Goal: Information Seeking & Learning: Learn about a topic

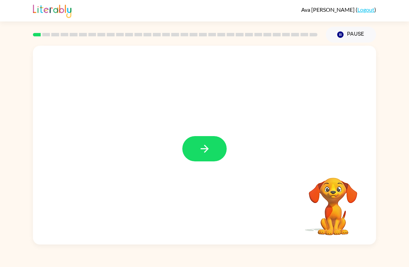
click at [225, 145] on button "button" at bounding box center [204, 148] width 44 height 25
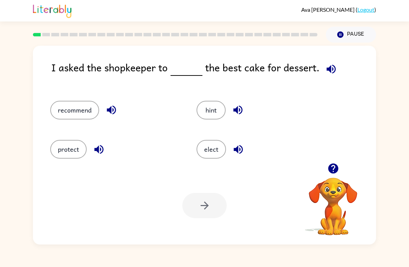
click at [327, 59] on div "I asked the shopkeeper to the best cake for dessert. recommend hint protect ele…" at bounding box center [204, 145] width 343 height 199
click at [335, 72] on icon "button" at bounding box center [331, 69] width 12 height 12
click at [332, 67] on icon "button" at bounding box center [331, 68] width 9 height 9
click at [327, 68] on icon "button" at bounding box center [331, 68] width 9 height 9
click at [328, 70] on icon "button" at bounding box center [331, 68] width 9 height 9
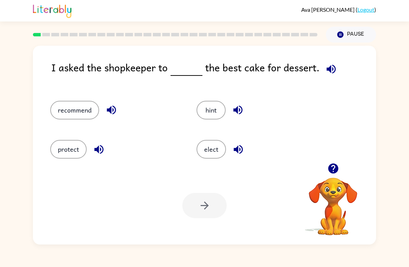
click at [327, 69] on icon "button" at bounding box center [331, 68] width 9 height 9
click at [334, 68] on icon "button" at bounding box center [331, 69] width 12 height 12
click at [331, 74] on icon "button" at bounding box center [331, 69] width 12 height 12
click at [84, 114] on button "recommend" at bounding box center [74, 110] width 49 height 19
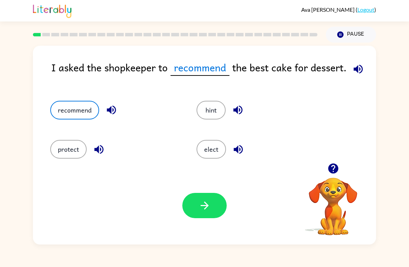
click at [205, 206] on icon "button" at bounding box center [204, 206] width 8 height 8
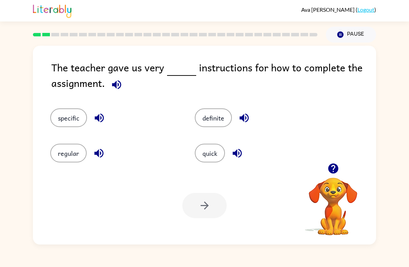
click at [74, 125] on button "specific" at bounding box center [68, 118] width 37 height 19
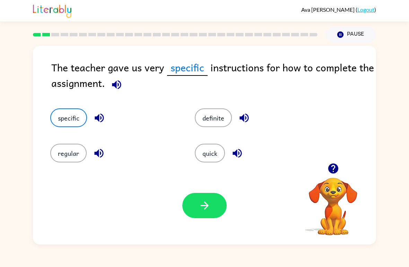
click at [194, 208] on button "button" at bounding box center [204, 205] width 44 height 25
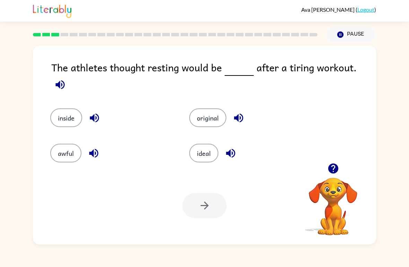
click at [67, 150] on button "awful" at bounding box center [65, 153] width 31 height 19
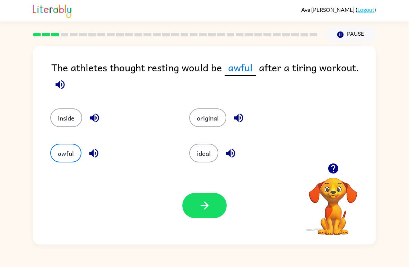
click at [58, 83] on icon "button" at bounding box center [60, 85] width 12 height 12
click at [55, 81] on icon "button" at bounding box center [60, 85] width 12 height 12
click at [58, 82] on icon "button" at bounding box center [60, 85] width 12 height 12
click at [54, 82] on icon "button" at bounding box center [60, 85] width 12 height 12
click at [402, 180] on div "The athletes thought resting would be awful after a tiring workout. inside orig…" at bounding box center [204, 144] width 409 height 202
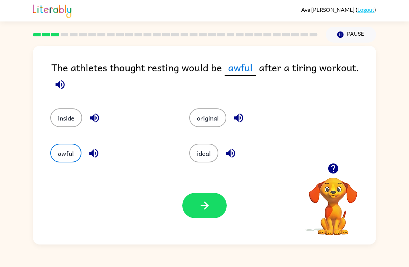
click at [213, 156] on button "ideal" at bounding box center [203, 153] width 29 height 19
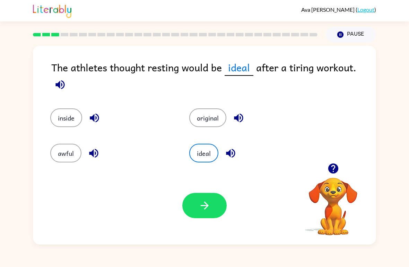
click at [203, 204] on icon "button" at bounding box center [205, 206] width 12 height 12
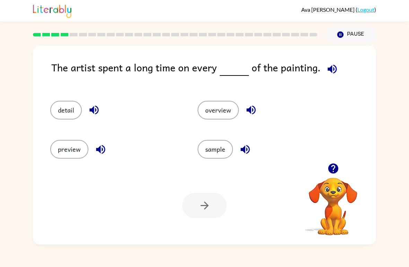
click at [213, 148] on button "sample" at bounding box center [215, 149] width 35 height 19
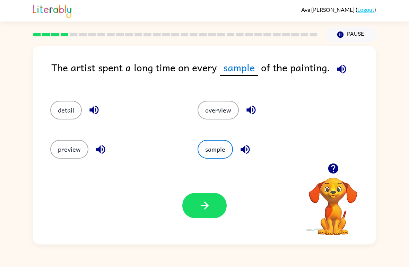
click at [211, 209] on button "button" at bounding box center [204, 205] width 44 height 25
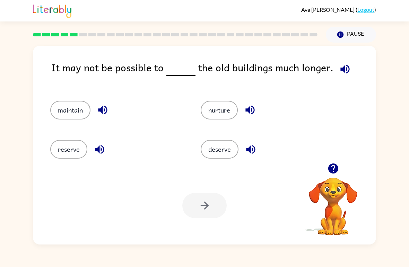
click at [67, 144] on button "reserve" at bounding box center [68, 149] width 37 height 19
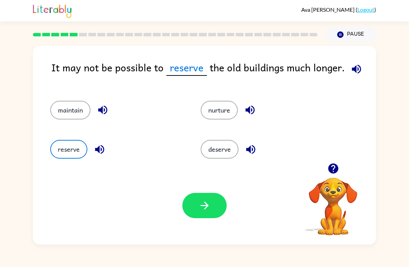
click at [211, 210] on button "button" at bounding box center [204, 205] width 44 height 25
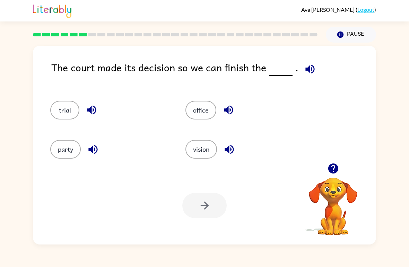
click at [196, 114] on button "office" at bounding box center [200, 110] width 31 height 19
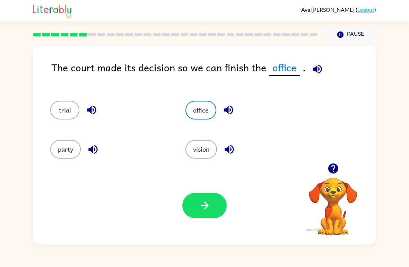
click at [199, 147] on button "vision" at bounding box center [201, 149] width 32 height 19
click at [67, 109] on button "trial" at bounding box center [64, 110] width 29 height 19
click at [206, 120] on button "office" at bounding box center [200, 110] width 31 height 19
click at [206, 208] on icon "button" at bounding box center [205, 206] width 12 height 12
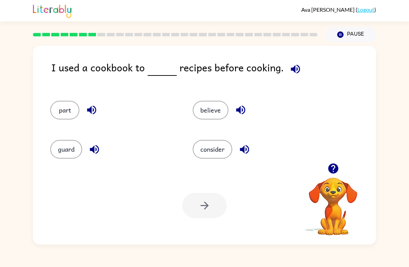
click at [70, 108] on button "part" at bounding box center [64, 110] width 29 height 19
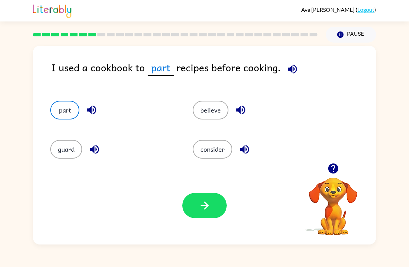
click at [70, 150] on button "guard" at bounding box center [66, 149] width 32 height 19
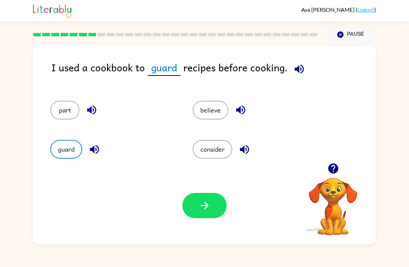
click at [210, 144] on button "consider" at bounding box center [213, 149] width 40 height 19
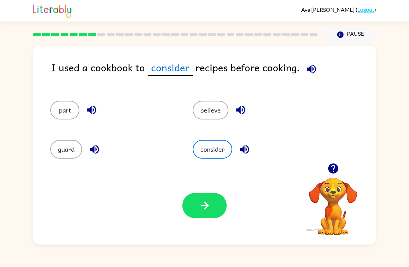
click at [208, 202] on icon "button" at bounding box center [205, 206] width 12 height 12
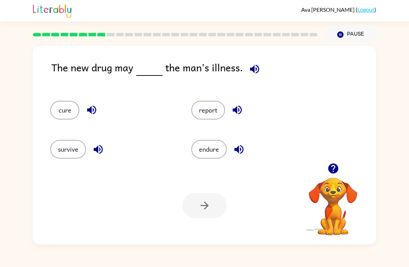
click at [67, 114] on button "cure" at bounding box center [64, 110] width 29 height 19
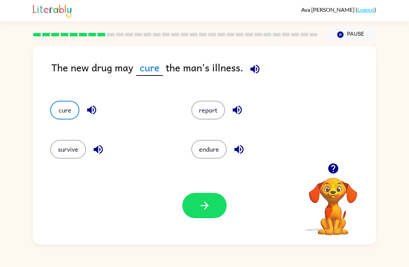
click at [208, 202] on icon "button" at bounding box center [205, 206] width 12 height 12
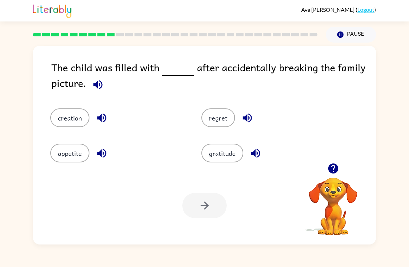
click at [106, 86] on button "button" at bounding box center [98, 85] width 18 height 18
click at [98, 83] on icon "button" at bounding box center [98, 85] width 12 height 12
click at [97, 85] on icon "button" at bounding box center [97, 84] width 9 height 9
click at [335, 169] on icon "button" at bounding box center [333, 169] width 10 height 10
click at [226, 146] on button "gratitude" at bounding box center [222, 153] width 42 height 19
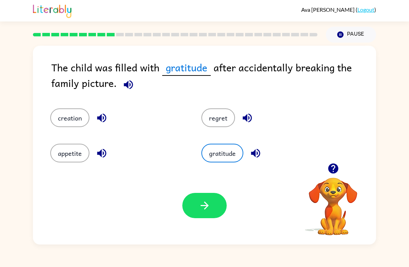
click at [211, 120] on button "regret" at bounding box center [218, 118] width 34 height 19
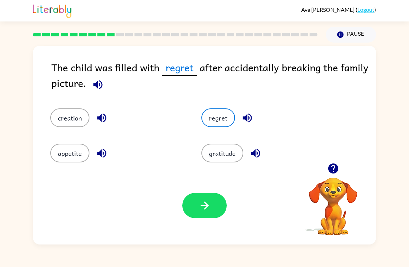
click at [208, 206] on icon "button" at bounding box center [204, 206] width 8 height 8
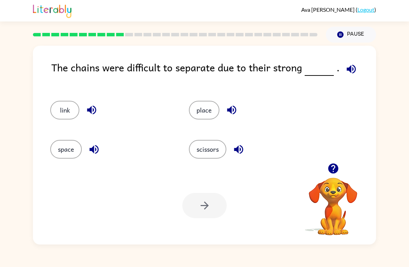
click at [71, 149] on button "space" at bounding box center [66, 149] width 32 height 19
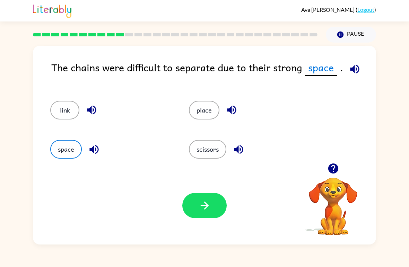
click at [209, 106] on button "place" at bounding box center [204, 110] width 31 height 19
click at [69, 150] on button "space" at bounding box center [66, 149] width 32 height 19
click at [195, 105] on button "place" at bounding box center [204, 110] width 31 height 19
click at [59, 153] on button "space" at bounding box center [66, 149] width 32 height 19
click at [215, 104] on button "place" at bounding box center [204, 110] width 31 height 19
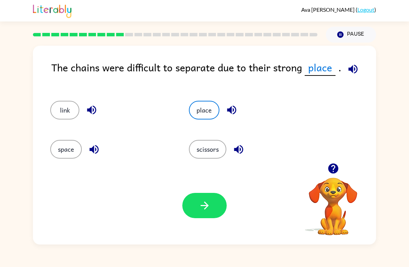
click at [50, 167] on div "Your browser must support playing .mp4 files to use Literably. Please try using…" at bounding box center [204, 206] width 343 height 78
click at [71, 150] on button "space" at bounding box center [66, 149] width 32 height 19
click at [201, 105] on button "place" at bounding box center [204, 110] width 31 height 19
click at [76, 157] on button "space" at bounding box center [66, 149] width 32 height 19
click at [211, 110] on button "place" at bounding box center [204, 110] width 31 height 19
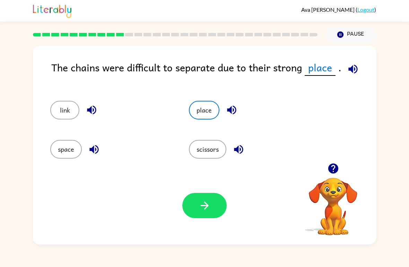
click at [75, 166] on div "space" at bounding box center [106, 146] width 139 height 39
click at [208, 110] on button "place" at bounding box center [204, 110] width 31 height 19
click at [68, 154] on button "space" at bounding box center [66, 149] width 32 height 19
click at [221, 121] on div "place" at bounding box center [245, 107] width 139 height 39
click at [216, 112] on button "place" at bounding box center [204, 110] width 31 height 19
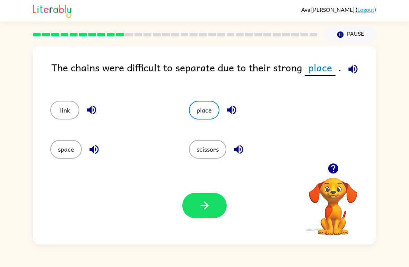
click at [213, 208] on button "button" at bounding box center [204, 205] width 44 height 25
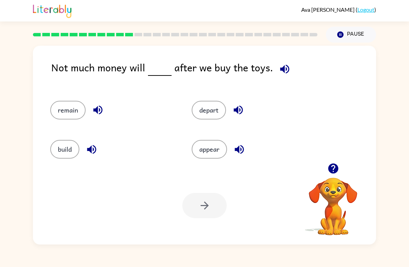
click at [216, 154] on button "appear" at bounding box center [209, 149] width 35 height 19
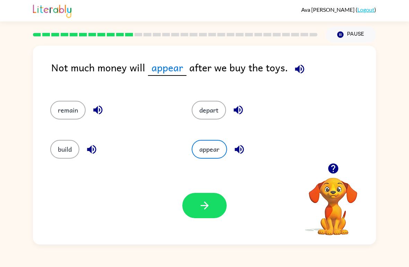
click at [70, 116] on button "remain" at bounding box center [67, 110] width 35 height 19
click at [69, 116] on button "remain" at bounding box center [67, 110] width 35 height 19
click at [221, 148] on button "appear" at bounding box center [209, 149] width 35 height 19
click at [68, 153] on button "build" at bounding box center [64, 149] width 29 height 19
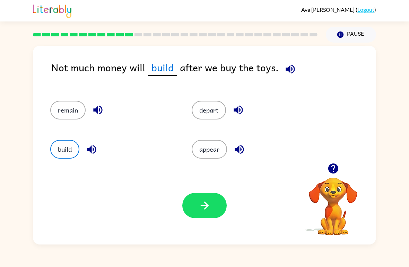
click at [216, 111] on button "depart" at bounding box center [209, 110] width 34 height 19
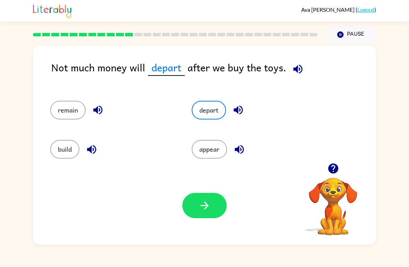
click at [209, 153] on button "appear" at bounding box center [209, 149] width 35 height 19
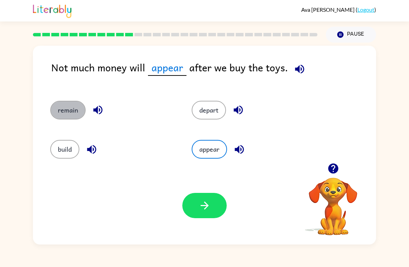
click at [66, 112] on button "remain" at bounding box center [67, 110] width 35 height 19
click at [219, 152] on button "appear" at bounding box center [209, 149] width 35 height 19
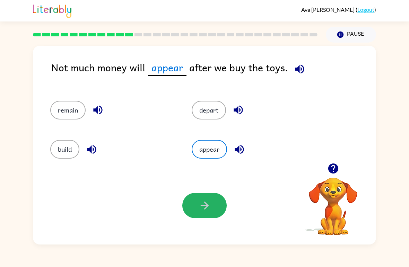
click at [196, 202] on button "button" at bounding box center [204, 205] width 44 height 25
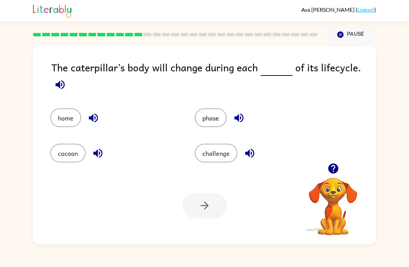
click at [195, 126] on div "phase" at bounding box center [254, 112] width 145 height 35
click at [206, 120] on button "phase" at bounding box center [211, 118] width 32 height 19
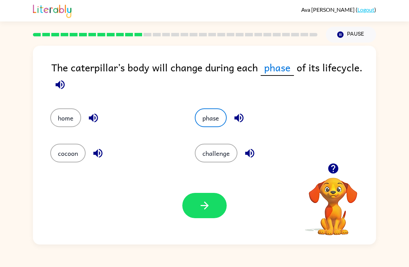
click at [215, 218] on button "button" at bounding box center [204, 205] width 44 height 25
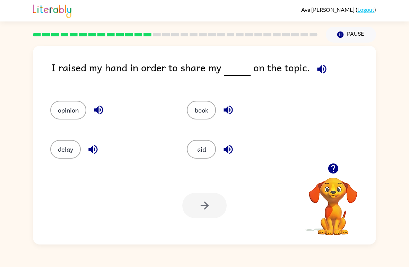
click at [76, 115] on button "opinion" at bounding box center [68, 110] width 36 height 19
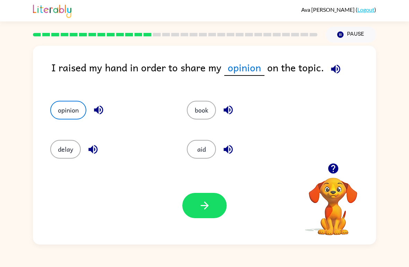
click at [208, 209] on icon "button" at bounding box center [205, 206] width 12 height 12
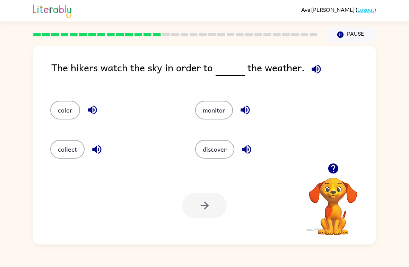
click at [220, 113] on button "monitor" at bounding box center [214, 110] width 38 height 19
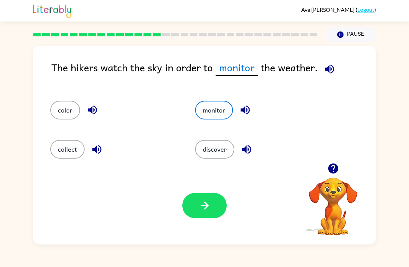
click at [204, 210] on icon "button" at bounding box center [205, 206] width 12 height 12
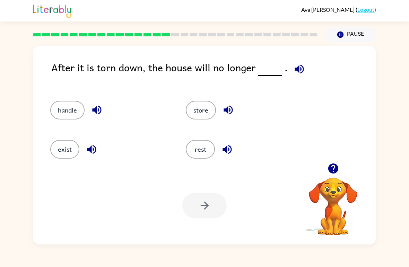
click at [68, 151] on button "exist" at bounding box center [64, 149] width 29 height 19
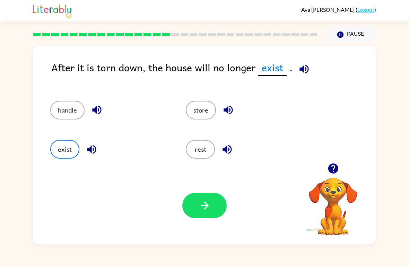
click at [198, 147] on button "rest" at bounding box center [200, 149] width 29 height 19
click at [209, 114] on button "store" at bounding box center [201, 110] width 30 height 19
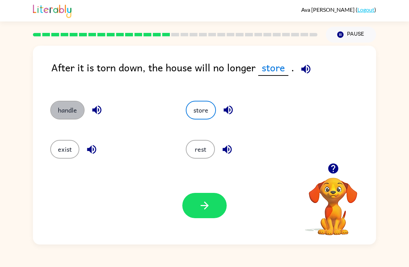
click at [71, 110] on button "handle" at bounding box center [67, 110] width 34 height 19
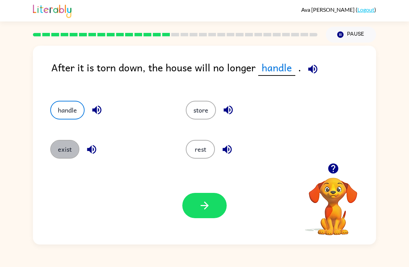
click at [71, 154] on button "exist" at bounding box center [64, 149] width 29 height 19
click at [199, 215] on button "button" at bounding box center [204, 205] width 44 height 25
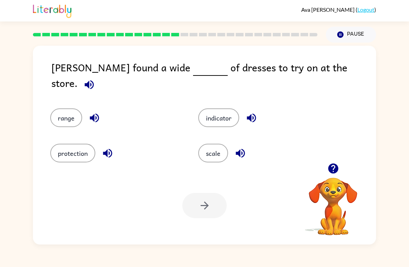
click at [64, 131] on div "protection" at bounding box center [111, 148] width 148 height 35
click at [68, 119] on button "range" at bounding box center [66, 118] width 32 height 19
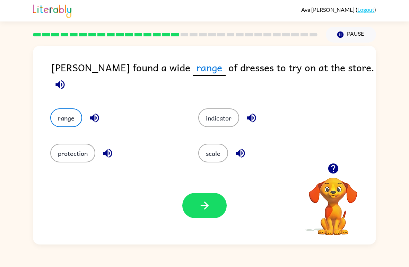
click at [204, 224] on div "Your browser must support playing .mp4 files to use Literably. Please try using…" at bounding box center [204, 206] width 343 height 78
click at [227, 154] on button "scale" at bounding box center [213, 153] width 30 height 19
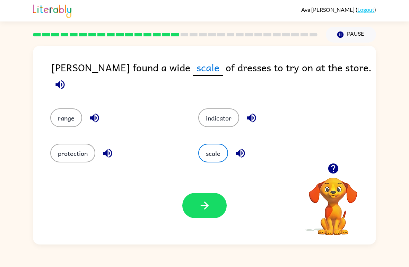
click at [208, 207] on icon "button" at bounding box center [204, 206] width 8 height 8
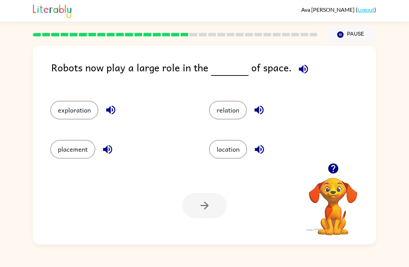
click at [217, 150] on button "location" at bounding box center [228, 149] width 38 height 19
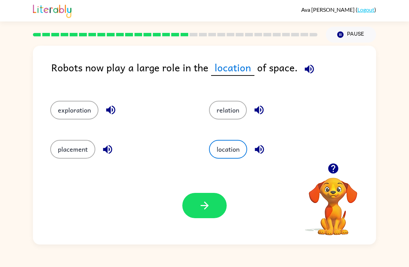
click at [74, 146] on button "placement" at bounding box center [72, 149] width 45 height 19
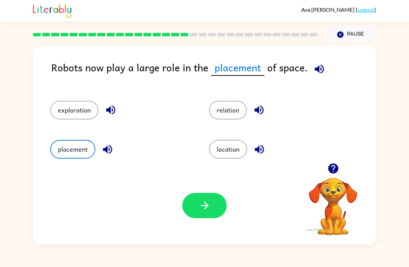
click at [77, 116] on button "exploration" at bounding box center [74, 110] width 48 height 19
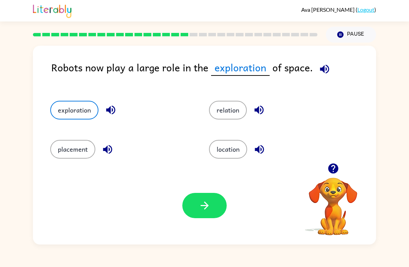
click at [242, 117] on button "relation" at bounding box center [228, 110] width 38 height 19
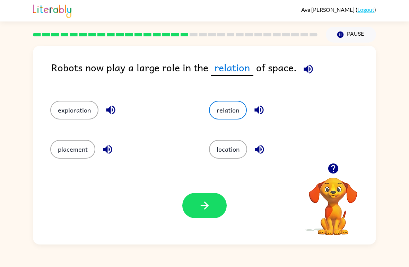
click at [221, 216] on button "button" at bounding box center [204, 205] width 44 height 25
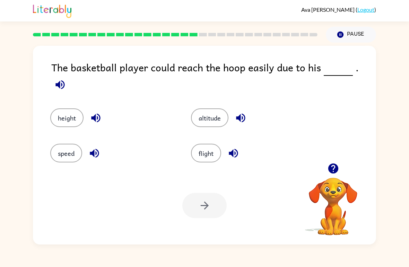
click at [204, 206] on div at bounding box center [204, 205] width 44 height 25
click at [215, 172] on div "Your browser must support playing .mp4 files to use Literably. Please try using…" at bounding box center [204, 206] width 343 height 78
click at [69, 109] on button "height" at bounding box center [66, 118] width 33 height 19
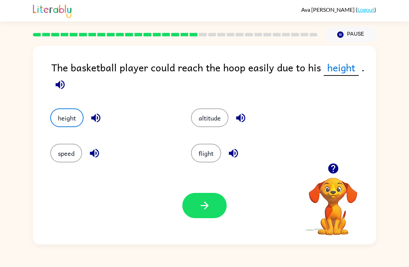
click at [211, 209] on button "button" at bounding box center [204, 205] width 44 height 25
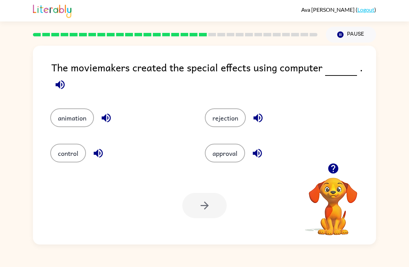
click at [235, 151] on button "approval" at bounding box center [225, 153] width 40 height 19
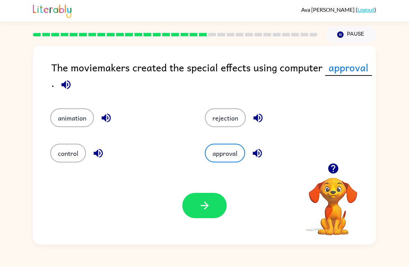
click at [69, 127] on button "animation" at bounding box center [72, 118] width 44 height 19
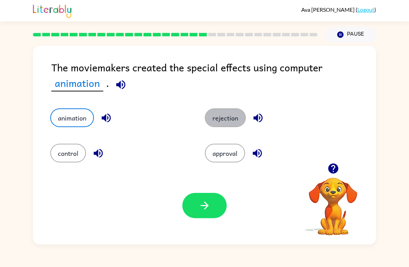
click at [232, 124] on button "rejection" at bounding box center [225, 118] width 41 height 19
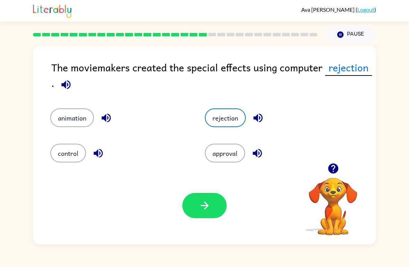
click at [219, 145] on button "approval" at bounding box center [225, 153] width 40 height 19
click at [74, 158] on button "control" at bounding box center [68, 153] width 36 height 19
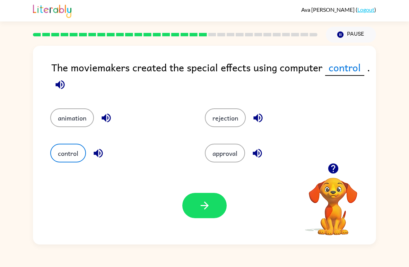
click at [71, 126] on button "animation" at bounding box center [72, 118] width 44 height 19
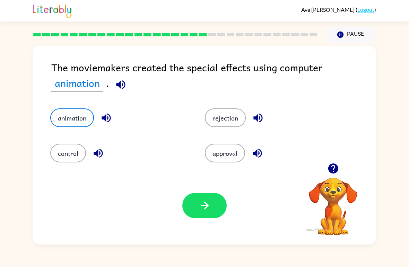
click at [213, 208] on button "button" at bounding box center [204, 205] width 44 height 25
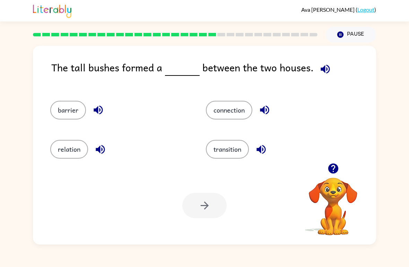
click at [63, 115] on button "barrier" at bounding box center [68, 110] width 36 height 19
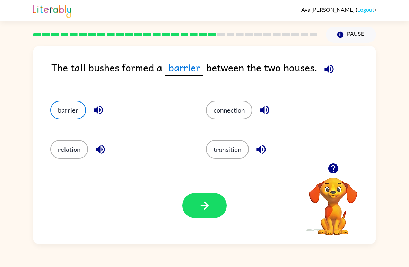
click at [190, 209] on button "button" at bounding box center [204, 205] width 44 height 25
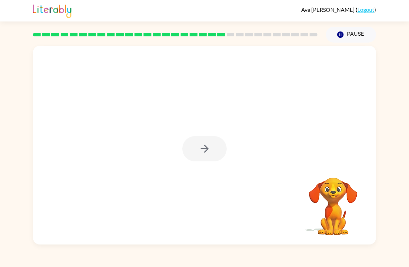
click at [199, 148] on div at bounding box center [204, 148] width 44 height 25
click at [198, 147] on div at bounding box center [204, 148] width 44 height 25
click at [197, 141] on div at bounding box center [204, 148] width 44 height 25
click at [195, 140] on div at bounding box center [204, 148] width 44 height 25
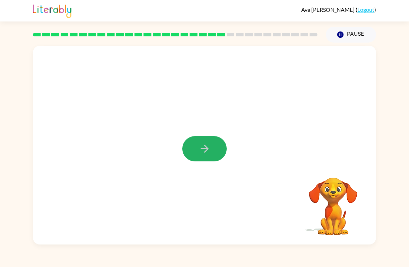
click at [204, 156] on button "button" at bounding box center [204, 148] width 44 height 25
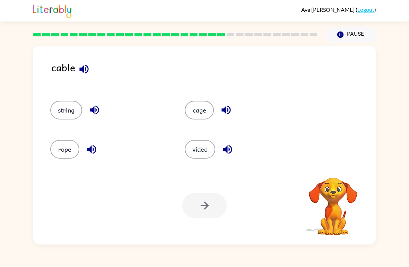
click at [68, 110] on button "string" at bounding box center [66, 110] width 32 height 19
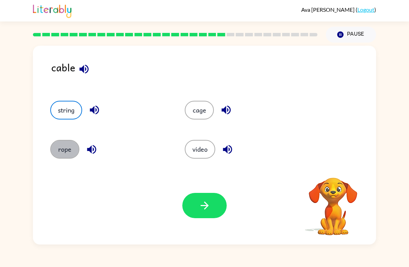
click at [66, 152] on button "rope" at bounding box center [64, 149] width 29 height 19
click at [205, 110] on button "cage" at bounding box center [199, 110] width 29 height 19
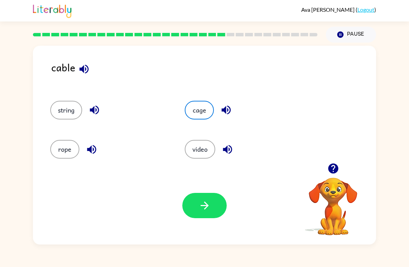
click at [66, 143] on button "rope" at bounding box center [64, 149] width 29 height 19
click at [83, 106] on div "string" at bounding box center [109, 110] width 119 height 19
click at [196, 111] on button "cage" at bounding box center [199, 110] width 29 height 19
click at [193, 153] on button "video" at bounding box center [200, 149] width 31 height 19
click at [195, 211] on button "button" at bounding box center [204, 205] width 44 height 25
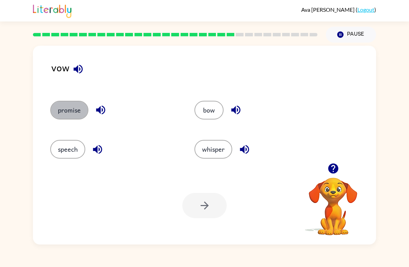
click at [71, 114] on button "promise" at bounding box center [69, 110] width 38 height 19
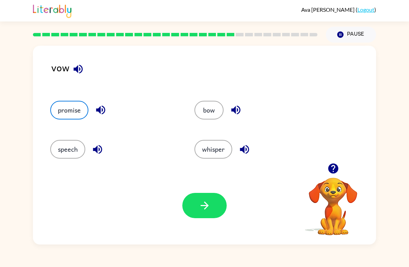
click at [65, 155] on button "speech" at bounding box center [67, 149] width 35 height 19
click at [69, 118] on button "promise" at bounding box center [69, 110] width 38 height 19
click at [69, 154] on button "speech" at bounding box center [67, 149] width 35 height 19
click at [75, 115] on button "promise" at bounding box center [69, 110] width 38 height 19
click at [71, 151] on button "speech" at bounding box center [67, 149] width 35 height 19
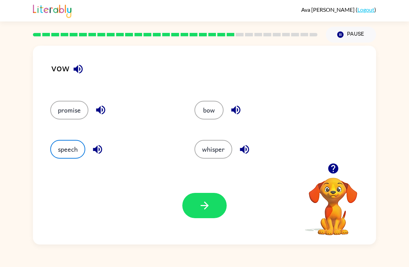
click at [67, 116] on button "promise" at bounding box center [69, 110] width 38 height 19
click at [81, 147] on button "speech" at bounding box center [67, 149] width 35 height 19
click at [64, 114] on button "promise" at bounding box center [69, 110] width 38 height 19
click at [66, 151] on button "speech" at bounding box center [67, 149] width 35 height 19
click at [72, 112] on button "promise" at bounding box center [69, 110] width 38 height 19
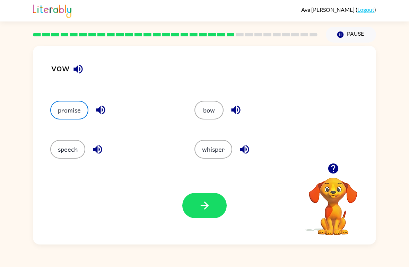
click at [70, 149] on button "speech" at bounding box center [67, 149] width 35 height 19
click at [72, 116] on button "promise" at bounding box center [69, 110] width 38 height 19
click at [220, 202] on button "button" at bounding box center [204, 205] width 44 height 25
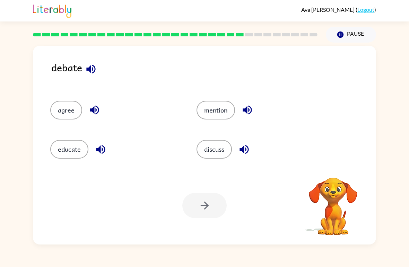
click at [216, 151] on button "discuss" at bounding box center [214, 149] width 35 height 19
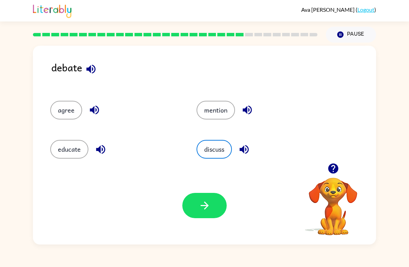
click at [202, 203] on icon "button" at bounding box center [205, 206] width 12 height 12
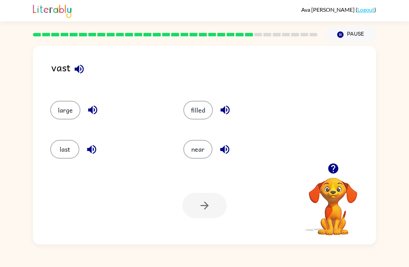
click at [199, 110] on button "filled" at bounding box center [197, 110] width 29 height 19
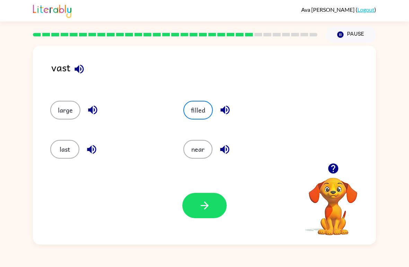
click at [213, 208] on button "button" at bounding box center [204, 205] width 44 height 25
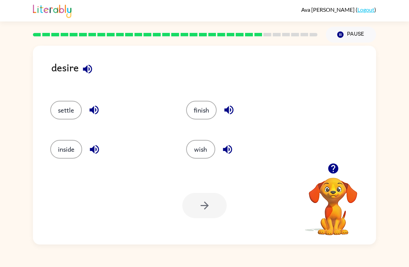
click at [72, 152] on button "inside" at bounding box center [66, 149] width 32 height 19
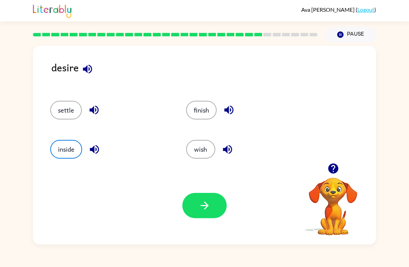
click at [212, 141] on div "wish" at bounding box center [246, 149] width 120 height 19
click at [210, 146] on button "wish" at bounding box center [200, 149] width 29 height 19
click at [218, 205] on button "button" at bounding box center [204, 205] width 44 height 25
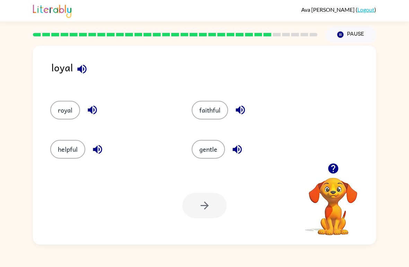
click at [225, 103] on button "faithful" at bounding box center [210, 110] width 36 height 19
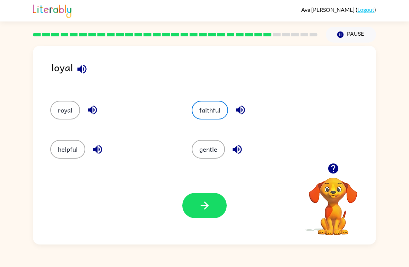
click at [209, 213] on button "button" at bounding box center [204, 205] width 44 height 25
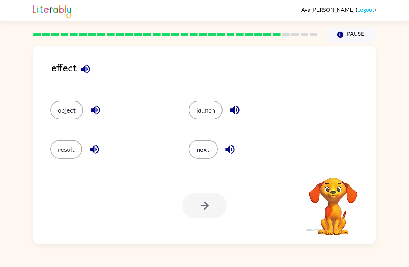
click at [58, 146] on button "result" at bounding box center [66, 149] width 32 height 19
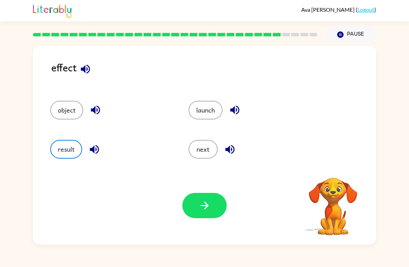
click at [216, 213] on button "button" at bounding box center [204, 205] width 44 height 25
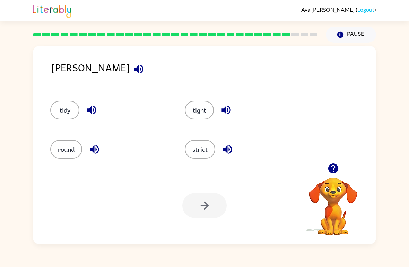
click at [206, 152] on button "strict" at bounding box center [200, 149] width 31 height 19
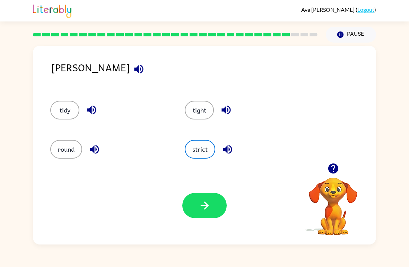
click at [196, 208] on button "button" at bounding box center [204, 205] width 44 height 25
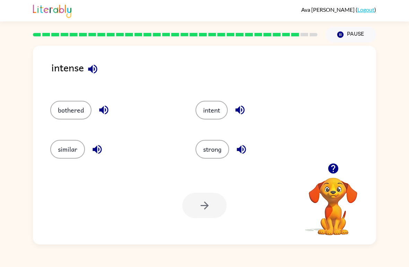
click at [71, 105] on button "bothered" at bounding box center [70, 110] width 41 height 19
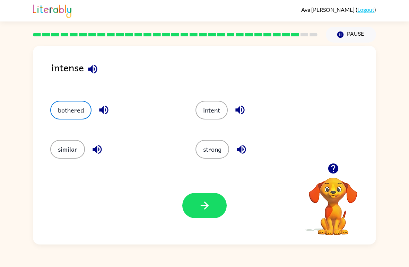
click at [203, 214] on button "button" at bounding box center [204, 205] width 44 height 25
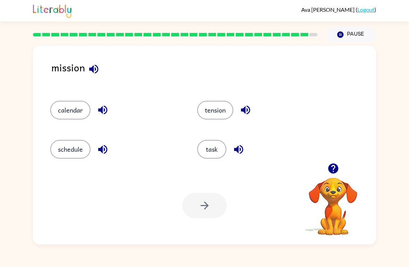
click at [217, 154] on button "task" at bounding box center [211, 149] width 29 height 19
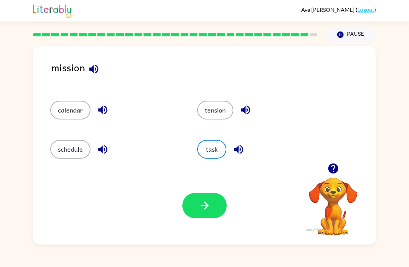
click at [213, 205] on button "button" at bounding box center [204, 205] width 44 height 25
